Goal: Transaction & Acquisition: Purchase product/service

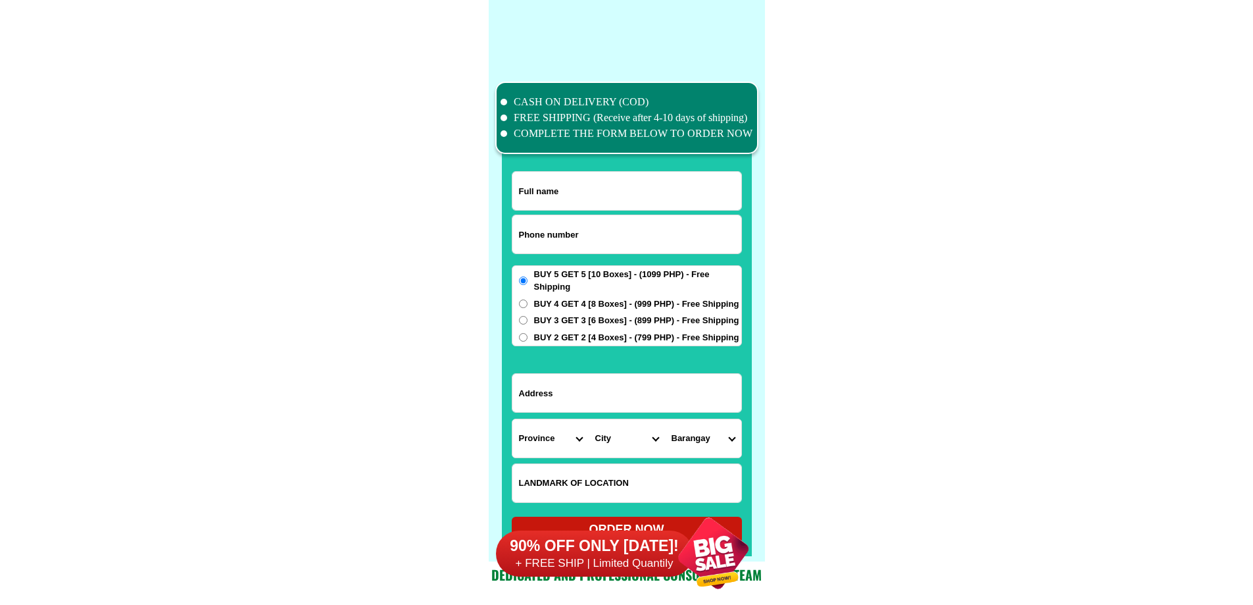
scroll to position [10227, 0]
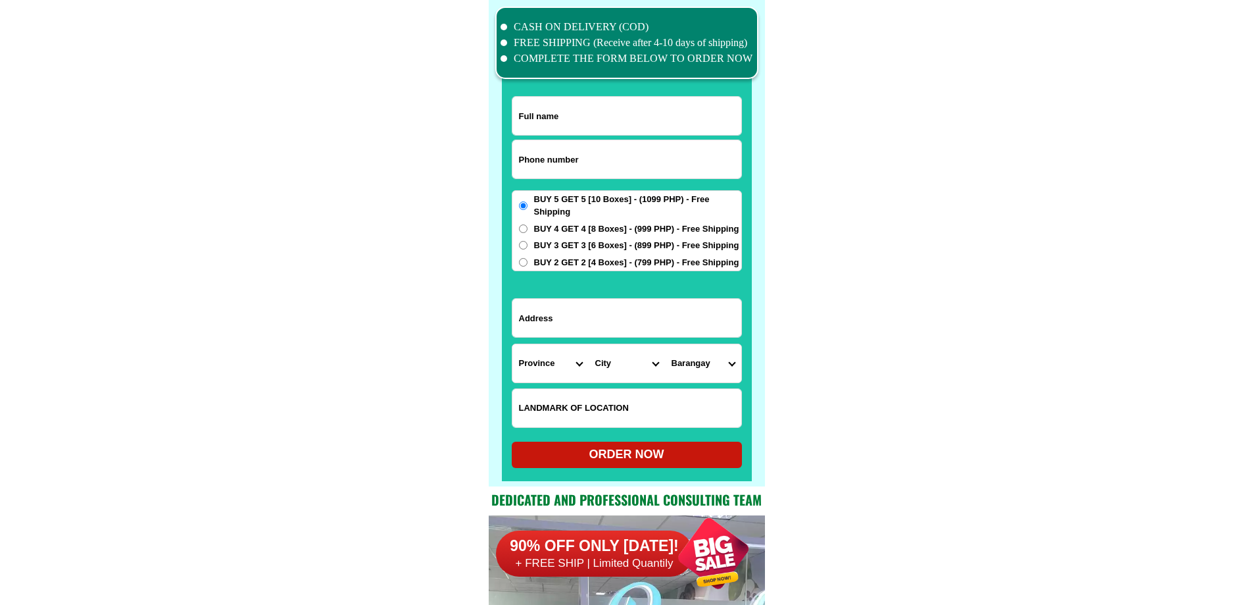
drag, startPoint x: 533, startPoint y: 349, endPoint x: 537, endPoint y: 362, distance: 13.3
click at [534, 352] on select "Province [GEOGRAPHIC_DATA] [GEOGRAPHIC_DATA] [GEOGRAPHIC_DATA] [GEOGRAPHIC_DATA…" at bounding box center [550, 363] width 76 height 38
select select "63_151"
click at [512, 344] on select "Province [GEOGRAPHIC_DATA] [GEOGRAPHIC_DATA] [GEOGRAPHIC_DATA] [GEOGRAPHIC_DATA…" at bounding box center [550, 363] width 76 height 38
click at [629, 352] on select "City [PERSON_NAME] [GEOGRAPHIC_DATA] [GEOGRAPHIC_DATA]-[GEOGRAPHIC_DATA]-viejo …" at bounding box center [627, 363] width 76 height 38
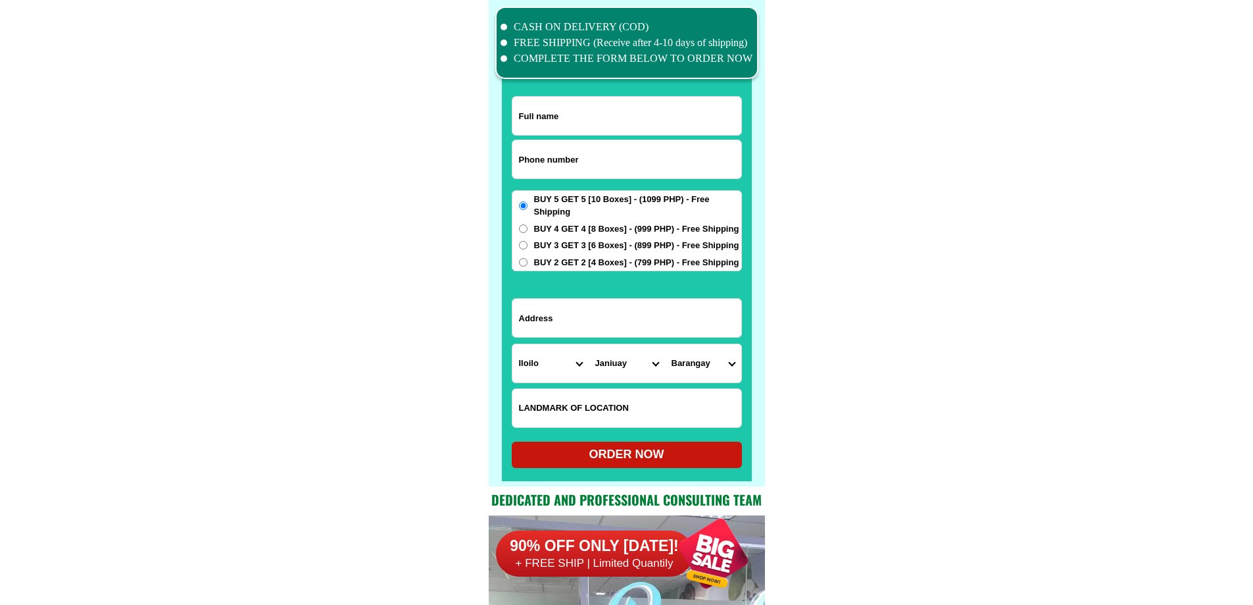
drag, startPoint x: 604, startPoint y: 384, endPoint x: 608, endPoint y: 376, distance: 8.8
click at [604, 383] on form "ORDER NOW Province [GEOGRAPHIC_DATA] [GEOGRAPHIC_DATA] [GEOGRAPHIC_DATA] [GEOGR…" at bounding box center [627, 282] width 230 height 372
click at [616, 359] on select "City [PERSON_NAME] [GEOGRAPHIC_DATA] [GEOGRAPHIC_DATA]-[GEOGRAPHIC_DATA]-viejo …" at bounding box center [627, 363] width 76 height 38
select select "63_1519432"
click at [589, 344] on select "City [PERSON_NAME] [GEOGRAPHIC_DATA] [GEOGRAPHIC_DATA]-[GEOGRAPHIC_DATA]-viejo …" at bounding box center [627, 363] width 76 height 38
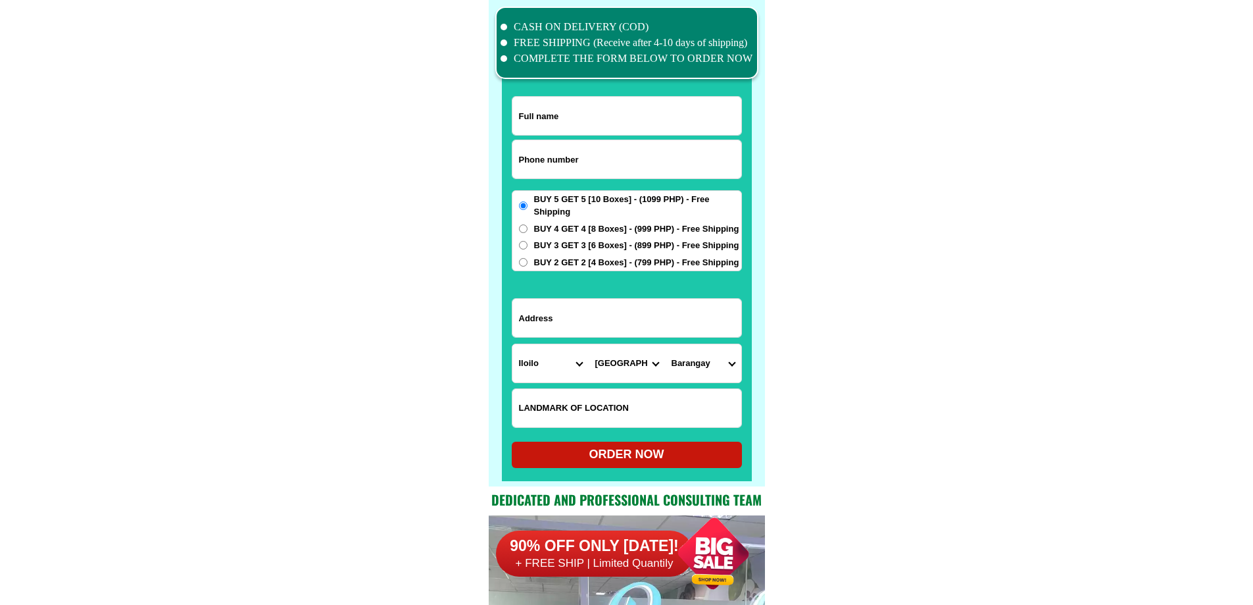
click at [680, 372] on select "[GEOGRAPHIC_DATA] [PERSON_NAME] south ([PERSON_NAME]) [PERSON_NAME][GEOGRAPHIC_…" at bounding box center [703, 363] width 76 height 38
click at [713, 357] on select "[GEOGRAPHIC_DATA] [PERSON_NAME] south ([PERSON_NAME]) [PERSON_NAME][GEOGRAPHIC_…" at bounding box center [703, 363] width 76 height 38
click at [720, 378] on select "[GEOGRAPHIC_DATA] [PERSON_NAME] south ([PERSON_NAME]) [PERSON_NAME][GEOGRAPHIC_…" at bounding box center [703, 363] width 76 height 38
select select "63_151943220490"
click at [665, 344] on select "[GEOGRAPHIC_DATA] [PERSON_NAME] south ([PERSON_NAME]) [PERSON_NAME][GEOGRAPHIC_…" at bounding box center [703, 363] width 76 height 38
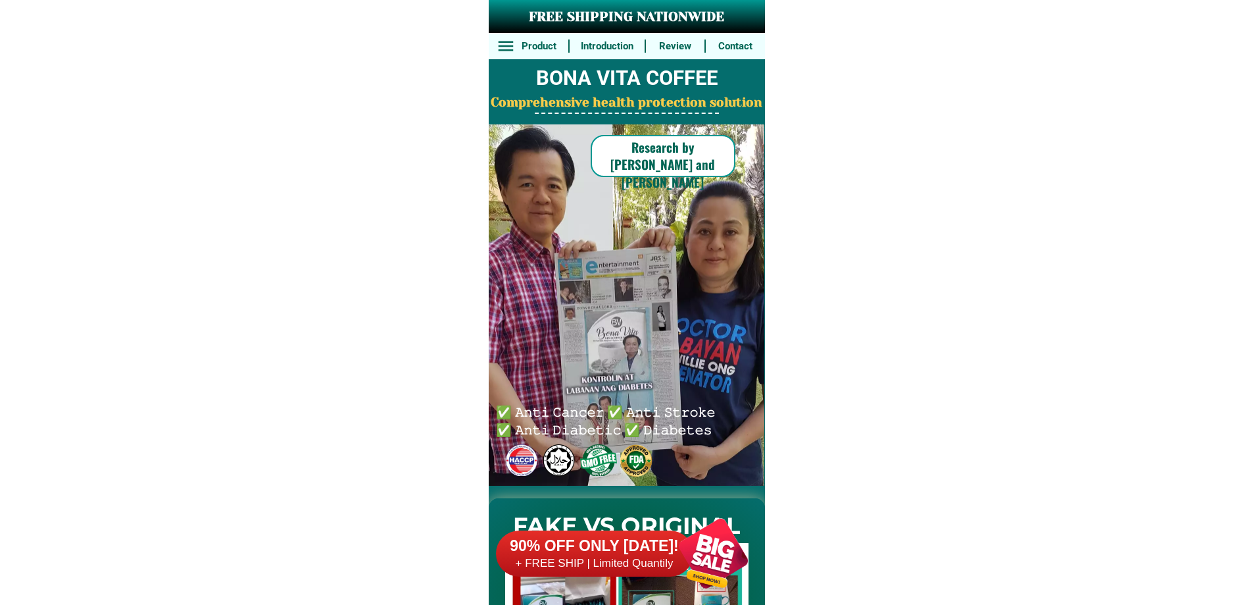
click at [615, 551] on h6 "90% OFF ONLY [DATE]!" at bounding box center [594, 546] width 197 height 20
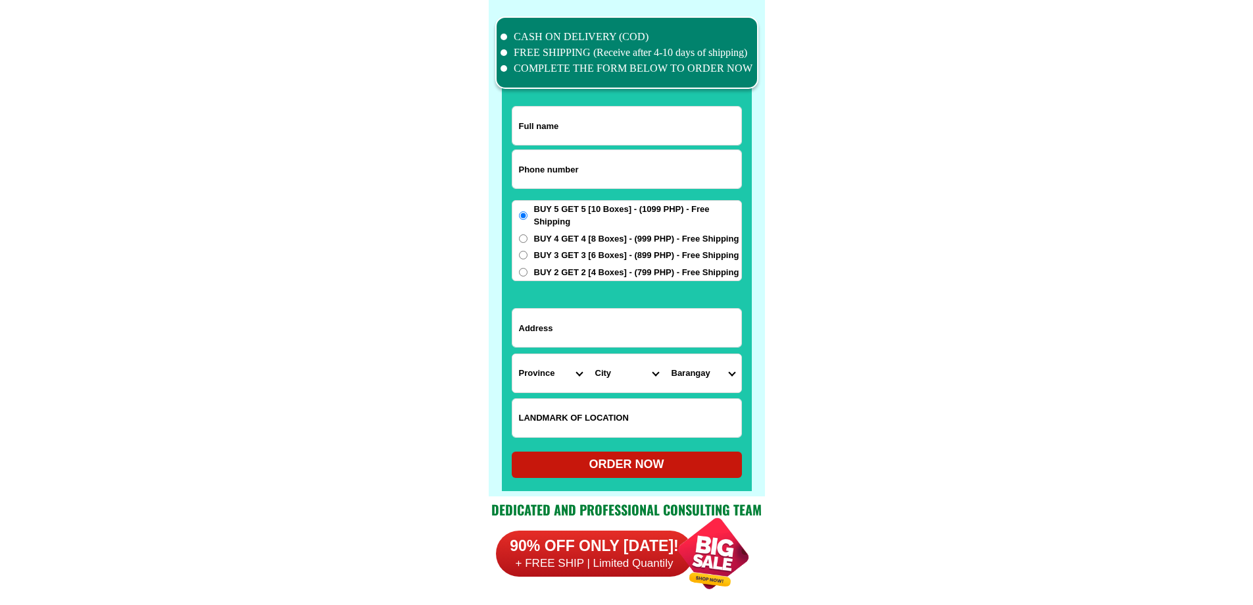
scroll to position [10227, 0]
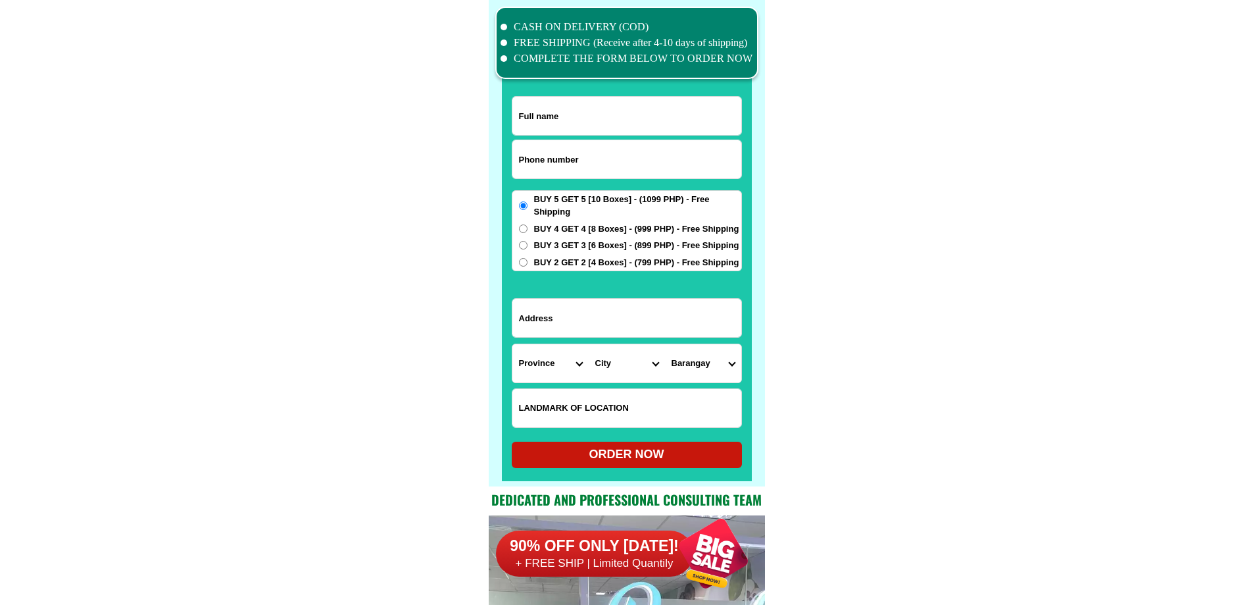
click at [543, 347] on select "Province [GEOGRAPHIC_DATA] [GEOGRAPHIC_DATA] [GEOGRAPHIC_DATA] [GEOGRAPHIC_DATA…" at bounding box center [550, 363] width 76 height 38
click at [512, 344] on select "Province [GEOGRAPHIC_DATA] [GEOGRAPHIC_DATA] [GEOGRAPHIC_DATA] [GEOGRAPHIC_DATA…" at bounding box center [550, 363] width 76 height 38
click at [628, 361] on select "City Bayog Dimataling Dinas Dumalinao Dumingag Guipos Josefina Kumalarang Laban…" at bounding box center [627, 363] width 76 height 38
click at [566, 361] on select "Province [GEOGRAPHIC_DATA] [GEOGRAPHIC_DATA] [GEOGRAPHIC_DATA] [GEOGRAPHIC_DATA…" at bounding box center [550, 363] width 76 height 38
click at [634, 355] on select "City Bayog Dimataling Dinas Dumalinao Dumingag Guipos Josefina Kumalarang Laban…" at bounding box center [627, 363] width 76 height 38
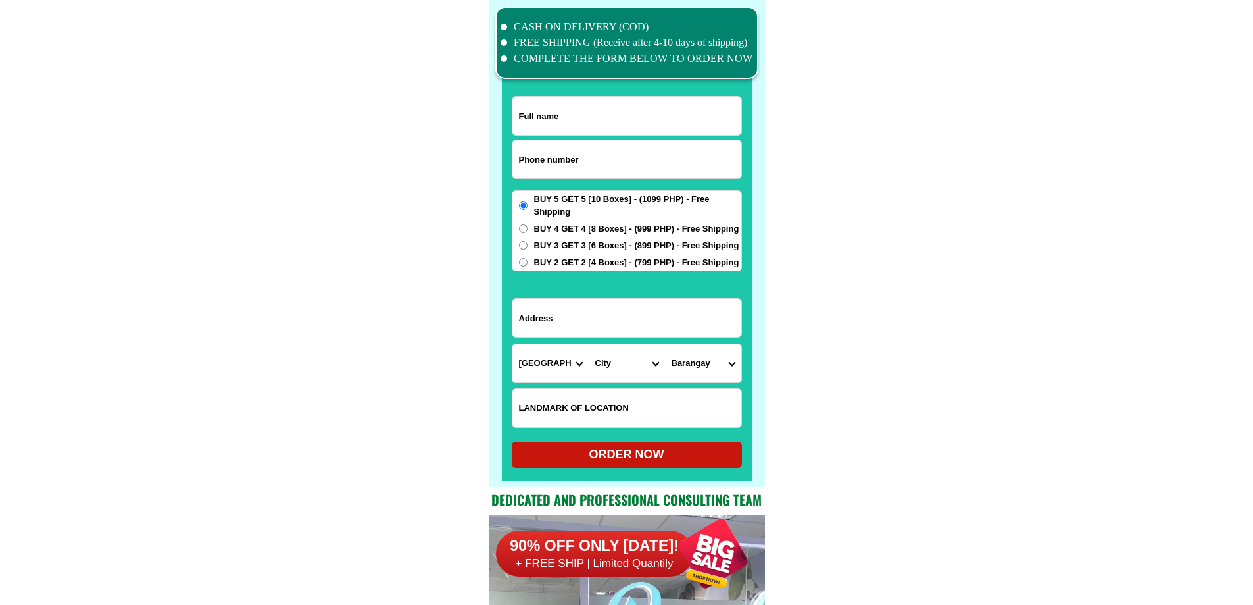
drag, startPoint x: 560, startPoint y: 372, endPoint x: 570, endPoint y: 358, distance: 17.5
click at [560, 372] on select "Province [GEOGRAPHIC_DATA] [GEOGRAPHIC_DATA] [GEOGRAPHIC_DATA] [GEOGRAPHIC_DATA…" at bounding box center [550, 363] width 76 height 38
select select "63_480"
click at [512, 344] on select "Province [GEOGRAPHIC_DATA] [GEOGRAPHIC_DATA] [GEOGRAPHIC_DATA] [GEOGRAPHIC_DATA…" at bounding box center [550, 363] width 76 height 38
click at [616, 373] on select "City Buug Diplahan Imelda Ipil Kabasalan Mabuhay Malangas Naga Olutanga Payao R…" at bounding box center [627, 363] width 76 height 38
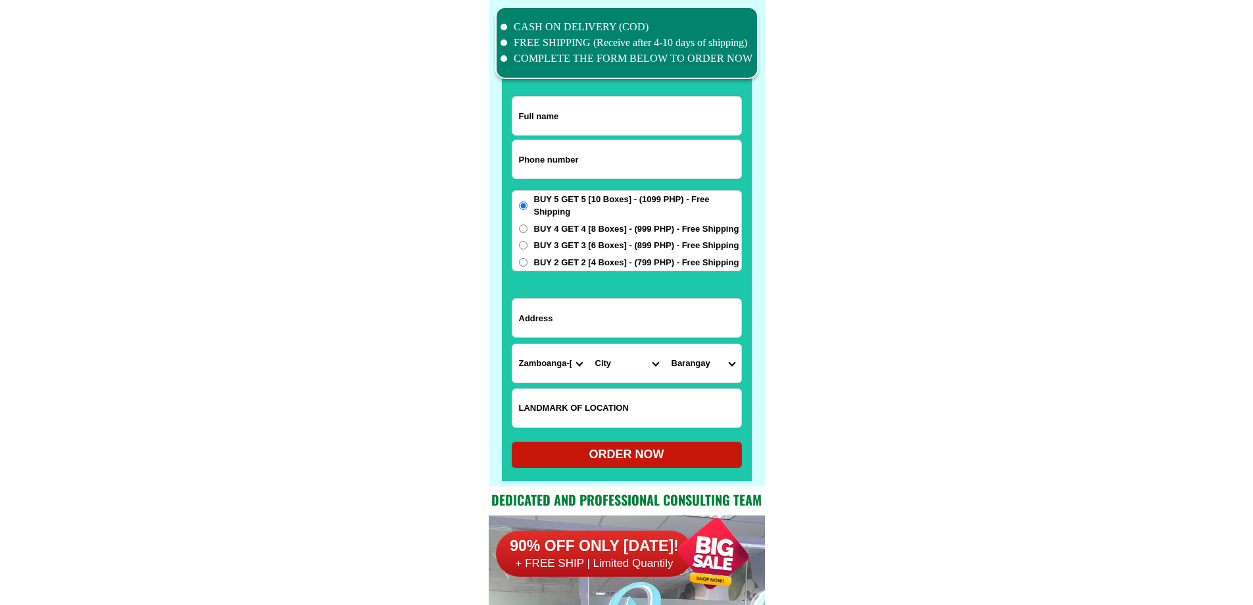
select select "63_4806708"
click at [589, 344] on select "City Buug Diplahan Imelda Ipil Kabasalan Mabuhay Malangas Naga Olutanga Payao R…" at bounding box center [627, 363] width 76 height 38
click at [680, 369] on select "Barangay Achasol Azusano Bangco Camanga Culasian Dalangin Dalangin muslim Dalis…" at bounding box center [703, 363] width 76 height 38
drag, startPoint x: 783, startPoint y: 132, endPoint x: 778, endPoint y: 143, distance: 12.1
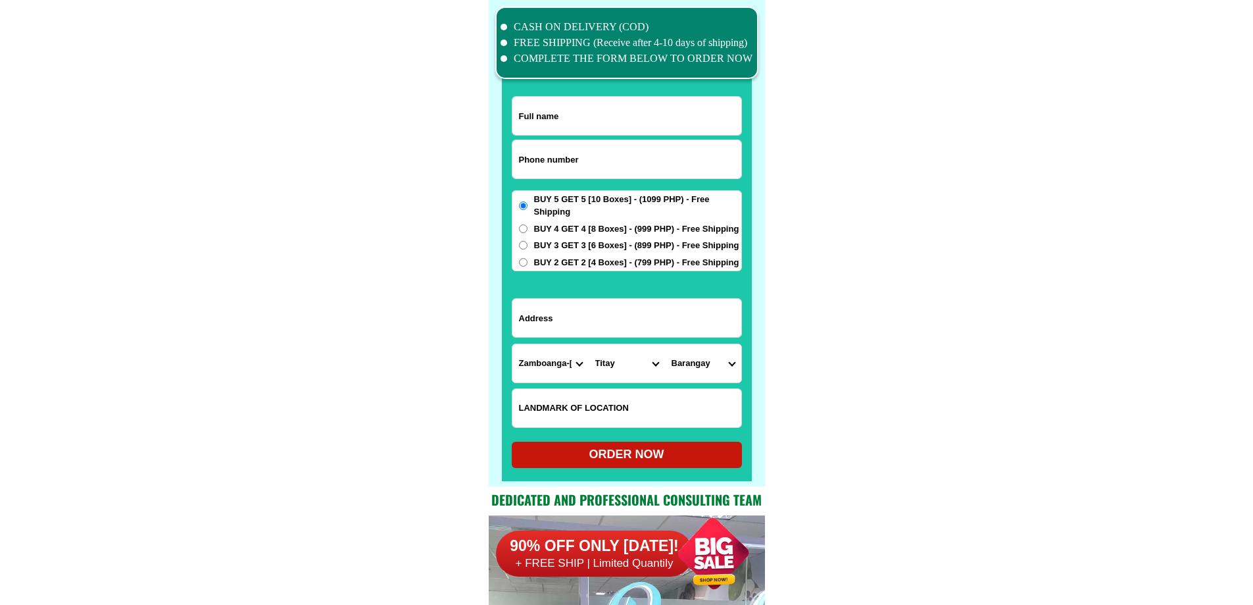
click at [699, 349] on select "Barangay Achasol Azusano Bangco Camanga Culasian Dalangin Dalangin muslim Dalis…" at bounding box center [703, 363] width 76 height 38
select select "63_48067085283"
click at [665, 344] on select "Barangay Achasol Azusano Bangco Camanga Culasian Dalangin Dalangin muslim Dalis…" at bounding box center [703, 363] width 76 height 38
